Goal: Task Accomplishment & Management: Manage account settings

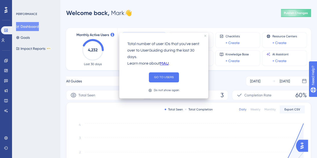
click at [205, 38] on div "Total number of user IDs that you've sent over to UserGuiding during the last 3…" at bounding box center [163, 66] width 89 height 66
click at [205, 36] on icon "close tooltip" at bounding box center [205, 36] width 2 height 2
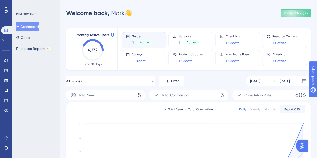
click at [143, 43] on span "Active" at bounding box center [144, 42] width 9 height 4
click at [133, 35] on span "Guides" at bounding box center [142, 36] width 21 height 4
click at [7, 63] on link at bounding box center [6, 61] width 4 height 8
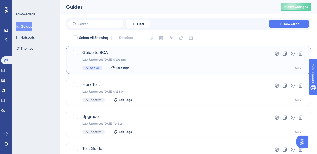
click at [95, 52] on span "Guide to BCA" at bounding box center [168, 53] width 172 height 6
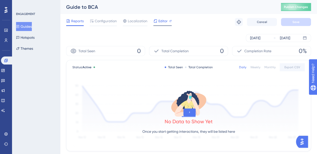
click at [163, 22] on span "Editor" at bounding box center [162, 21] width 9 height 6
click at [6, 59] on icon at bounding box center [5, 60] width 3 height 3
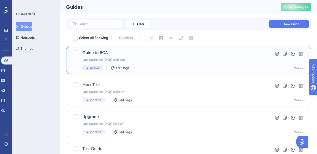
click at [163, 56] on div "Guide to BCA Last Updated: [DATE] 01:18 pm Active Edit Tags" at bounding box center [168, 60] width 172 height 21
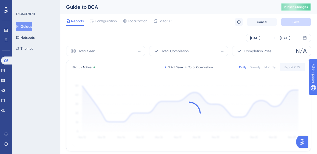
click at [300, 9] on span "Publish Changes" at bounding box center [296, 7] width 24 height 4
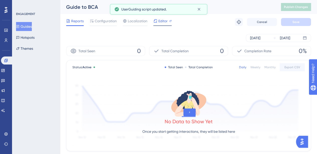
click at [154, 21] on icon at bounding box center [155, 21] width 4 height 4
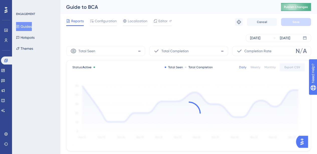
click at [301, 5] on span "Publish Changes" at bounding box center [296, 7] width 24 height 4
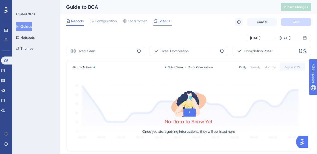
click at [160, 22] on span "Editor" at bounding box center [162, 21] width 9 height 6
click at [298, 5] on span "Publish Changes" at bounding box center [296, 7] width 24 height 4
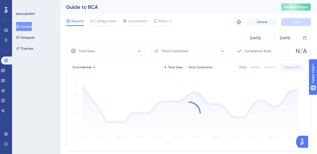
click at [308, 7] on span "Publish Changes" at bounding box center [296, 7] width 24 height 4
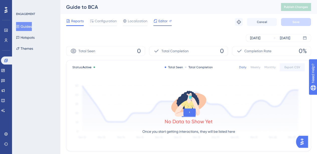
click at [160, 20] on span "Editor" at bounding box center [162, 21] width 9 height 6
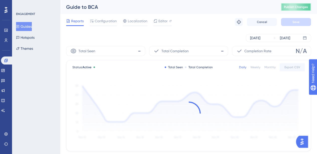
click at [302, 7] on span "Publish Changes" at bounding box center [296, 7] width 24 height 4
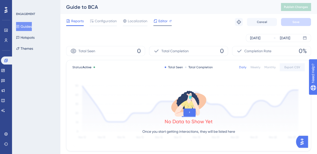
click at [162, 21] on span "Editor" at bounding box center [162, 21] width 9 height 6
click at [32, 25] on button "Guides" at bounding box center [24, 26] width 16 height 9
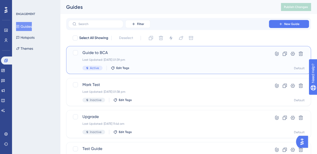
click at [145, 61] on div "Last Updated: [DATE] 01:39 pm" at bounding box center [168, 60] width 172 height 4
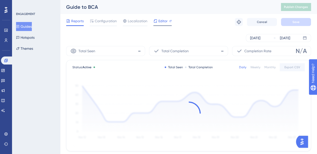
click at [161, 19] on span "Editor" at bounding box center [162, 21] width 9 height 6
click at [305, 7] on span "Publish Changes" at bounding box center [296, 7] width 24 height 4
